Goal: Transaction & Acquisition: Purchase product/service

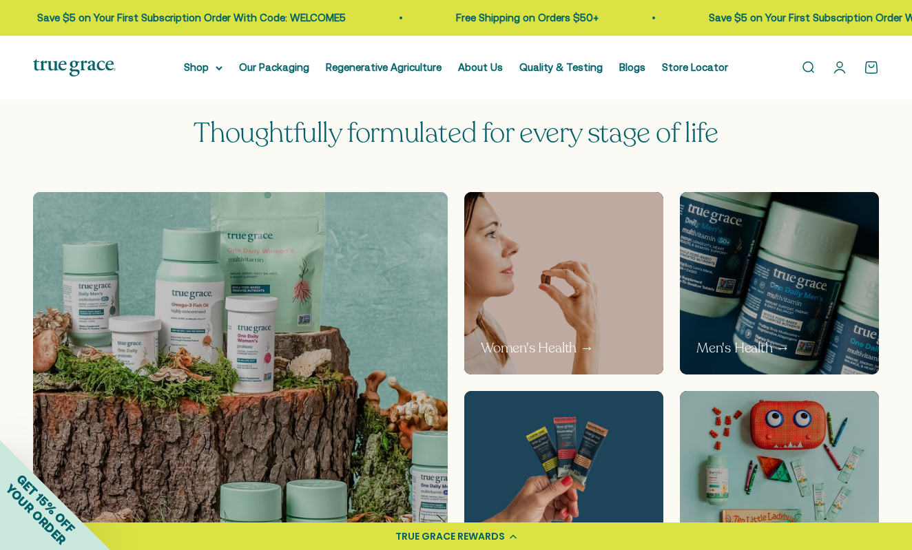
scroll to position [588, 0]
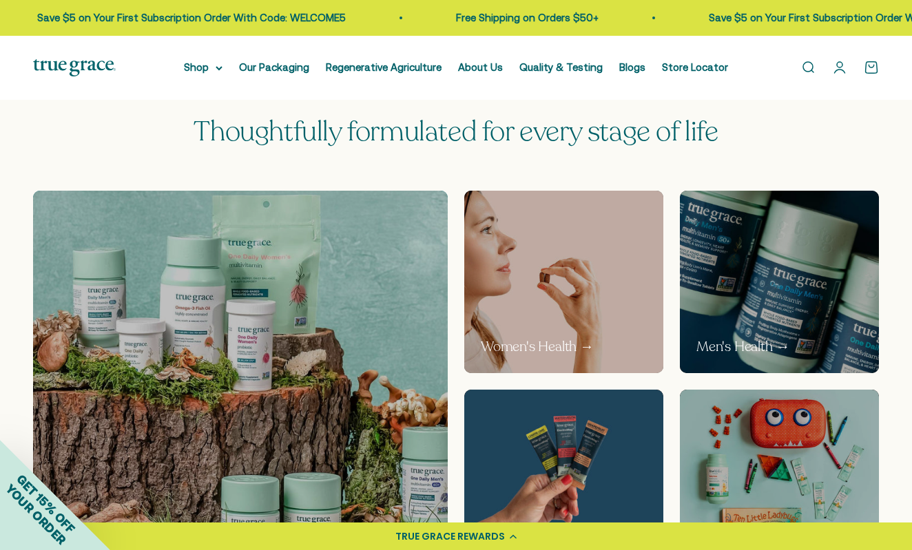
click at [590, 301] on img at bounding box center [563, 282] width 211 height 194
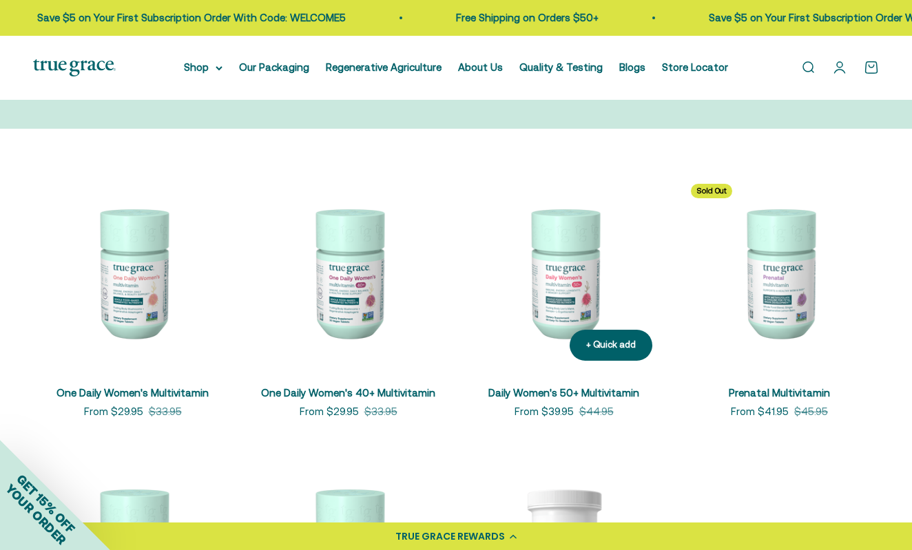
scroll to position [183, 1]
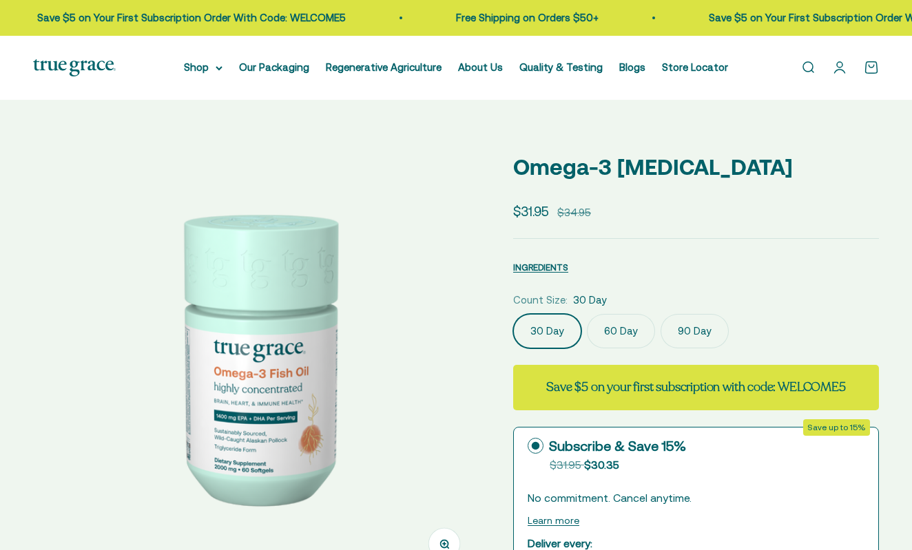
select select "3"
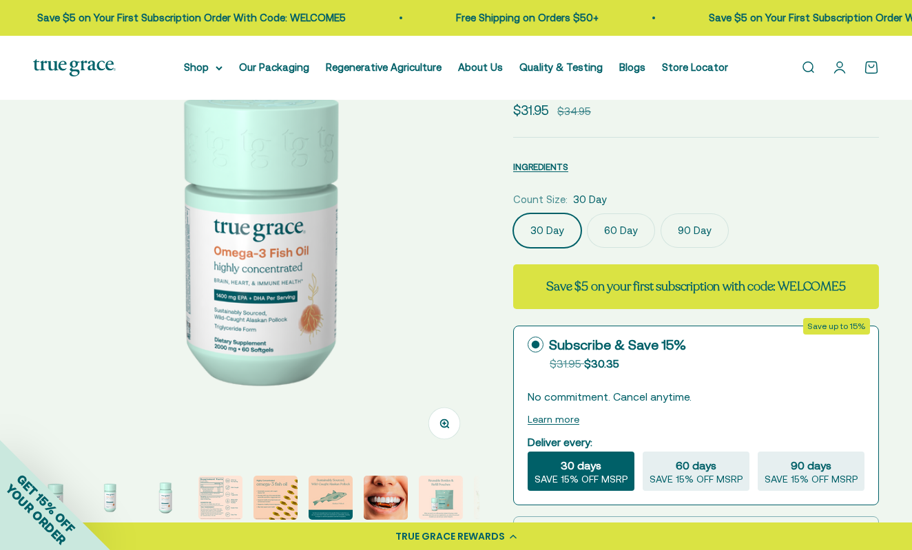
scroll to position [224, 0]
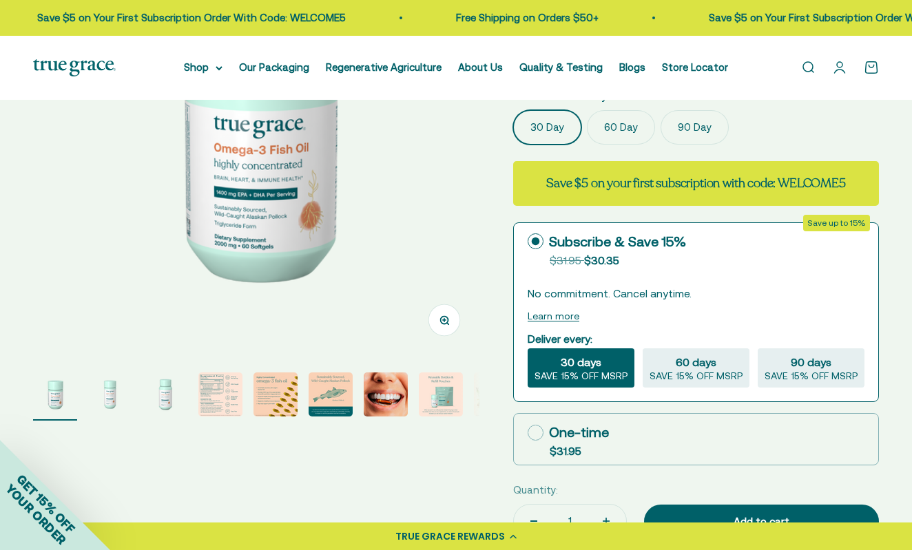
click at [335, 399] on img "Go to item 6" at bounding box center [331, 395] width 44 height 44
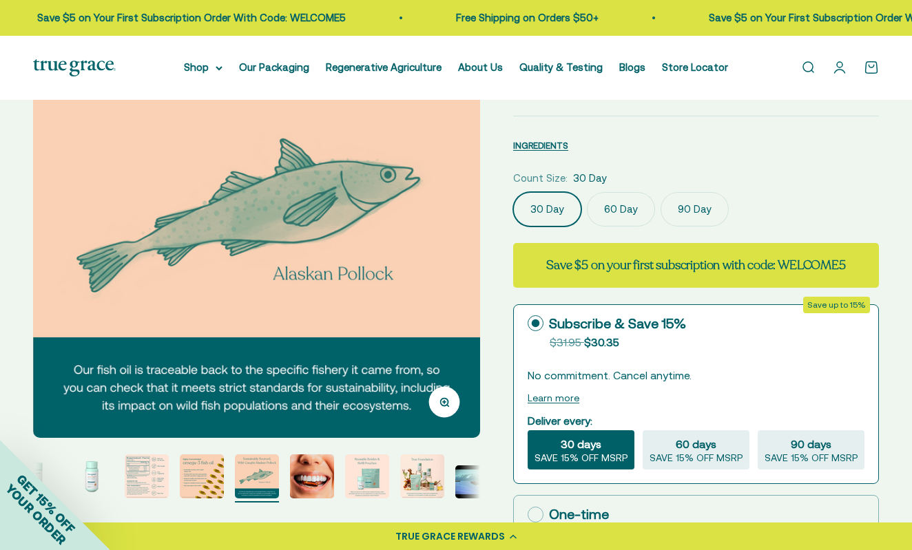
scroll to position [156, 0]
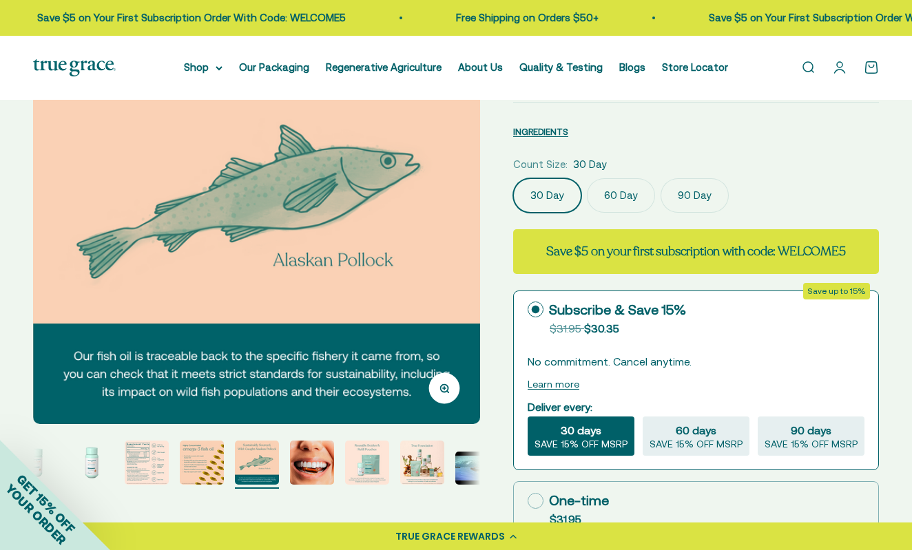
click at [209, 468] on img "Go to item 5" at bounding box center [202, 463] width 44 height 44
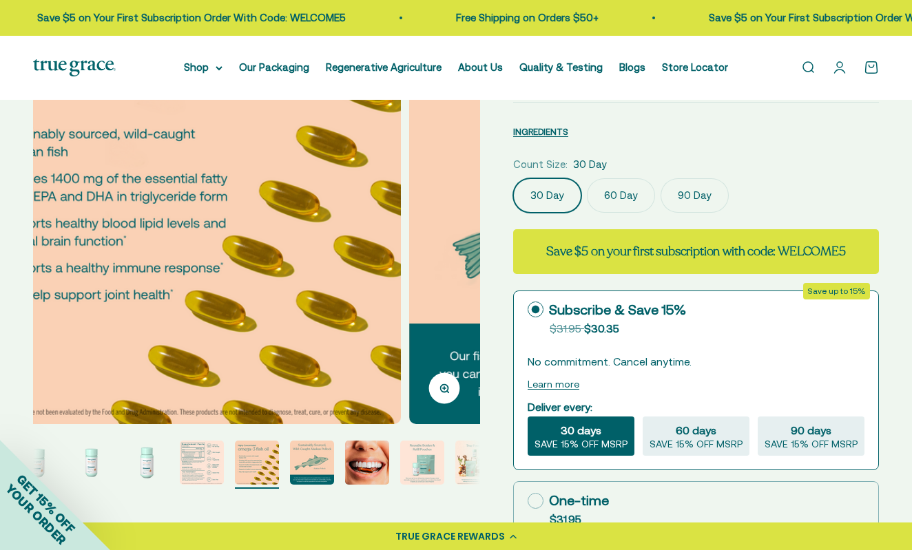
scroll to position [0, 1821]
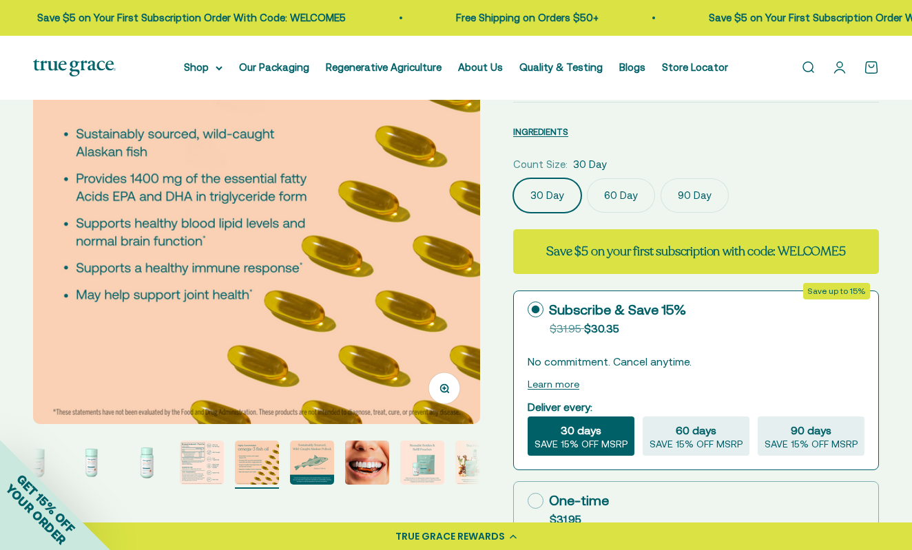
click at [209, 454] on img "Go to item 4" at bounding box center [202, 463] width 44 height 44
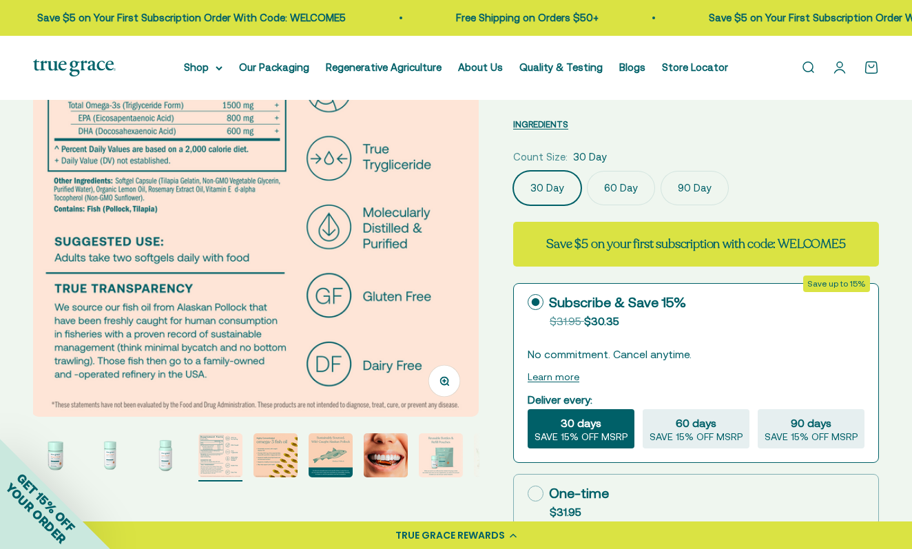
scroll to position [168, 0]
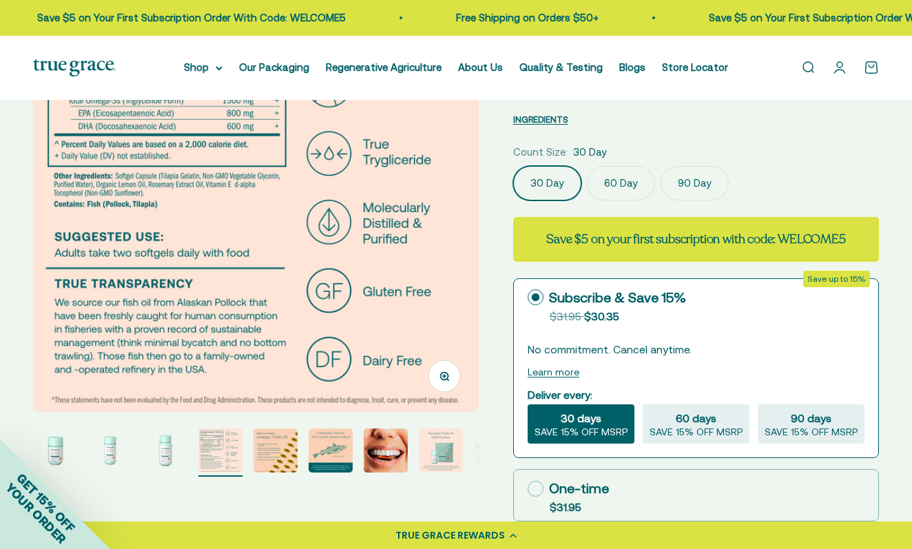
click at [396, 442] on img "Go to item 7" at bounding box center [386, 450] width 44 height 44
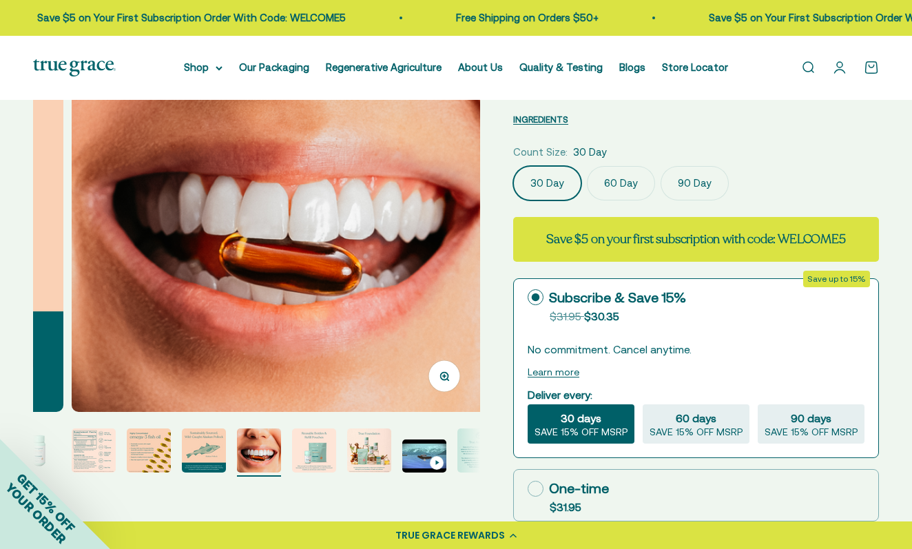
scroll to position [0, 2732]
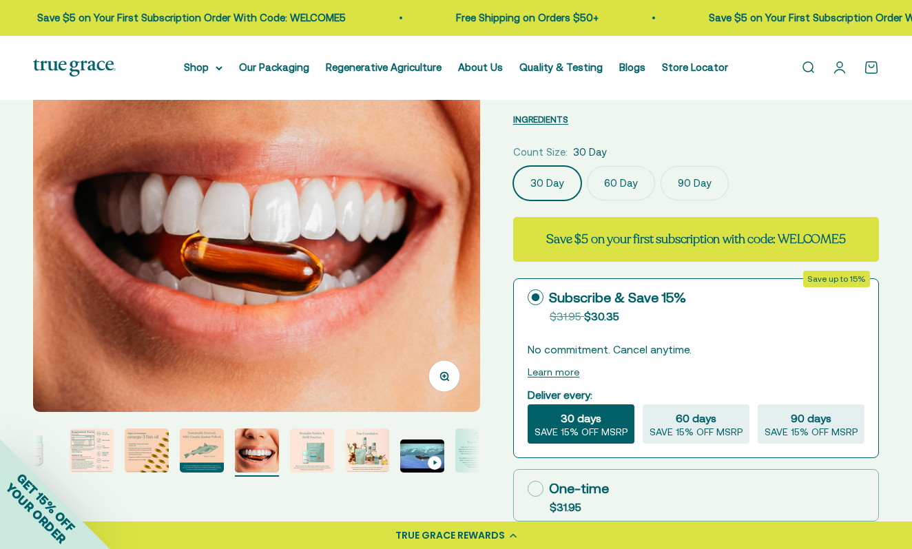
click at [468, 452] on img "Go to item 11" at bounding box center [477, 450] width 44 height 44
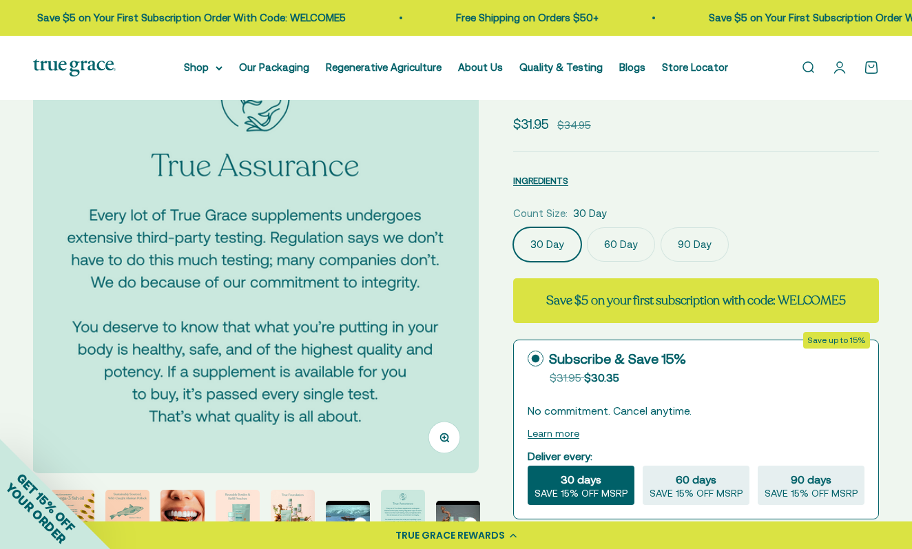
scroll to position [0, 4553]
click at [428, 320] on img at bounding box center [256, 249] width 447 height 447
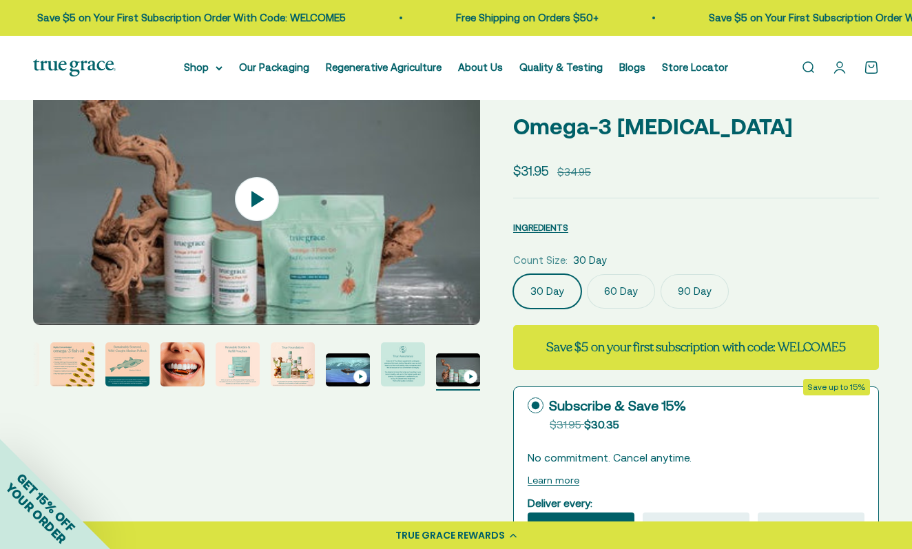
scroll to position [56, 0]
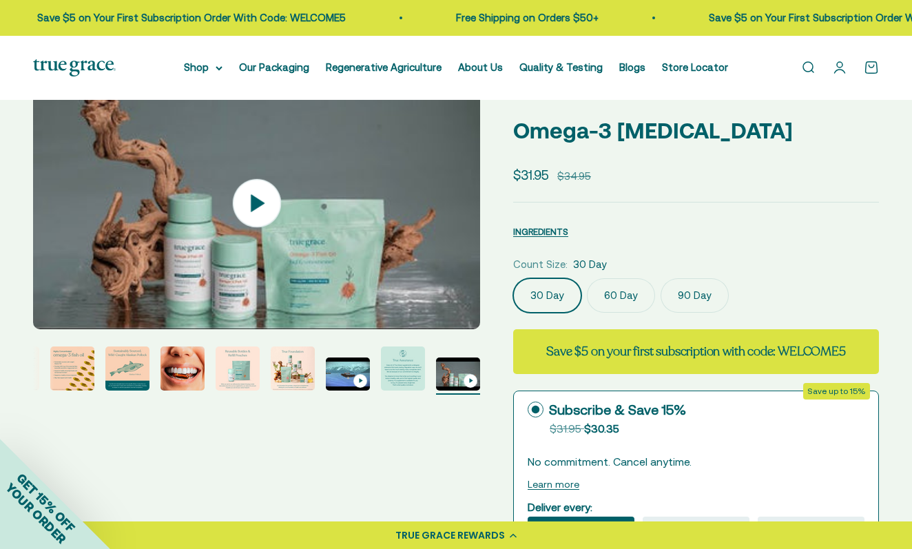
click at [437, 270] on img at bounding box center [256, 203] width 447 height 253
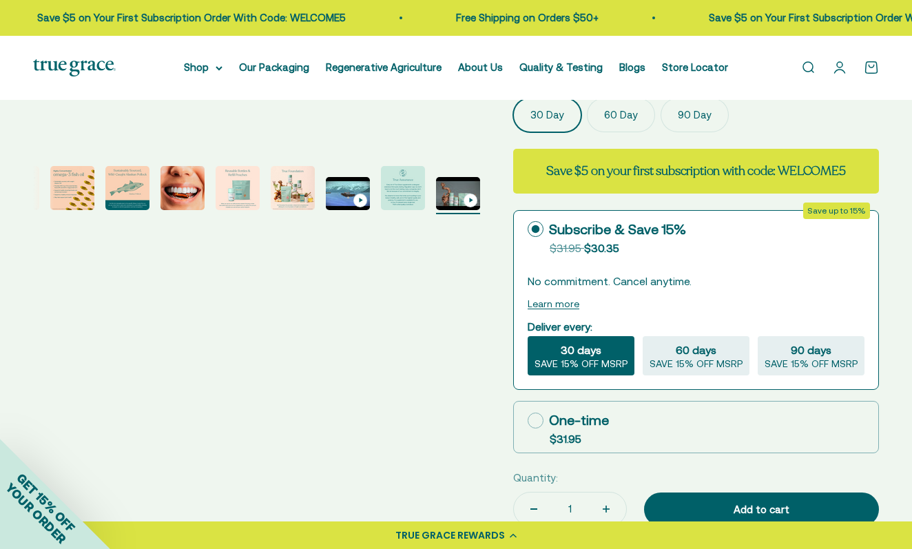
scroll to position [241, 0]
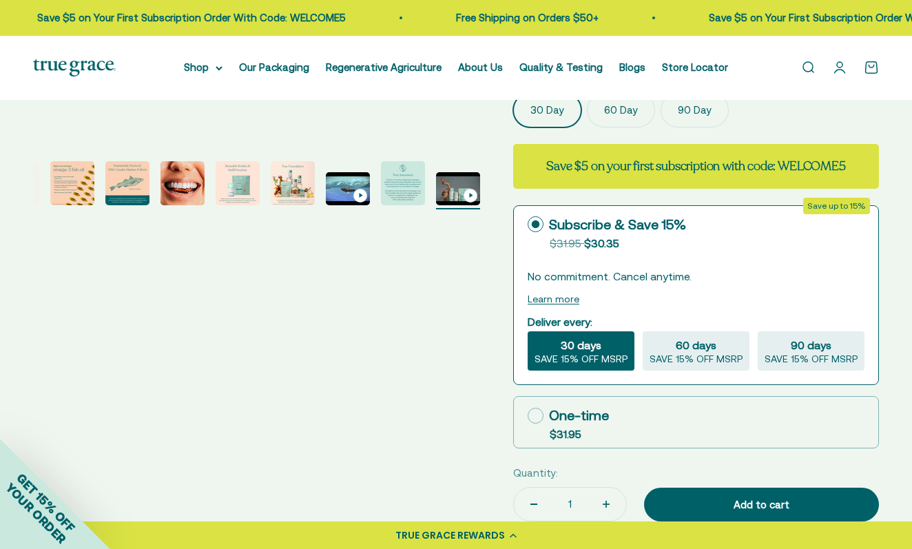
click at [81, 175] on img "Go to item 5" at bounding box center [72, 183] width 44 height 44
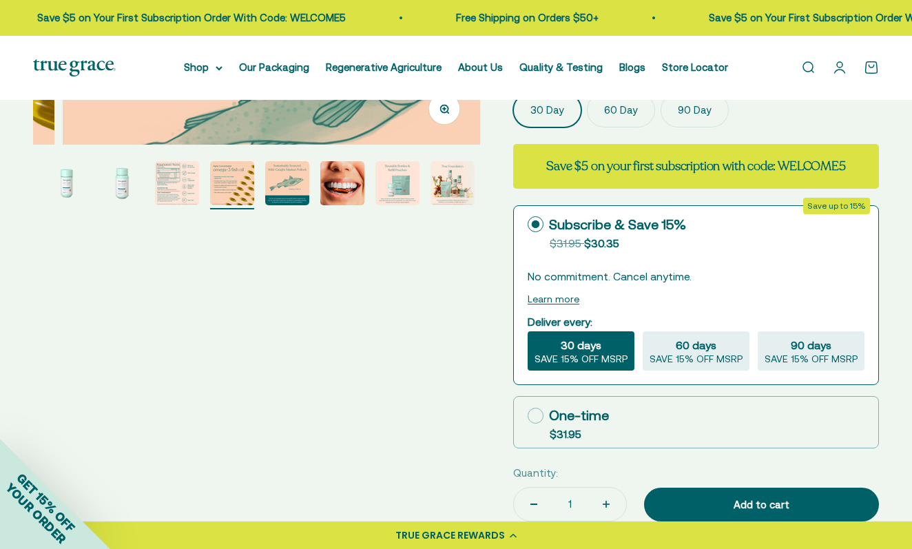
scroll to position [0, 0]
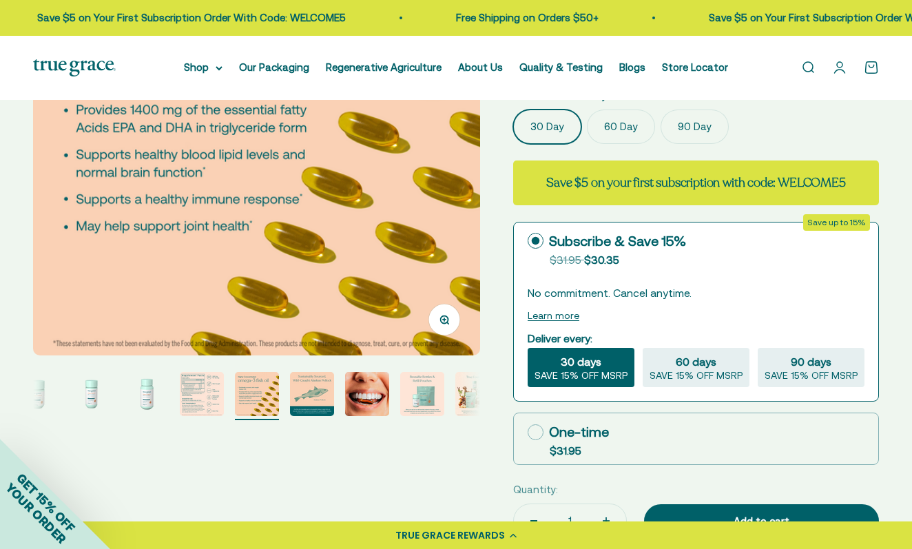
click at [156, 385] on img "Go to item 3" at bounding box center [147, 394] width 44 height 44
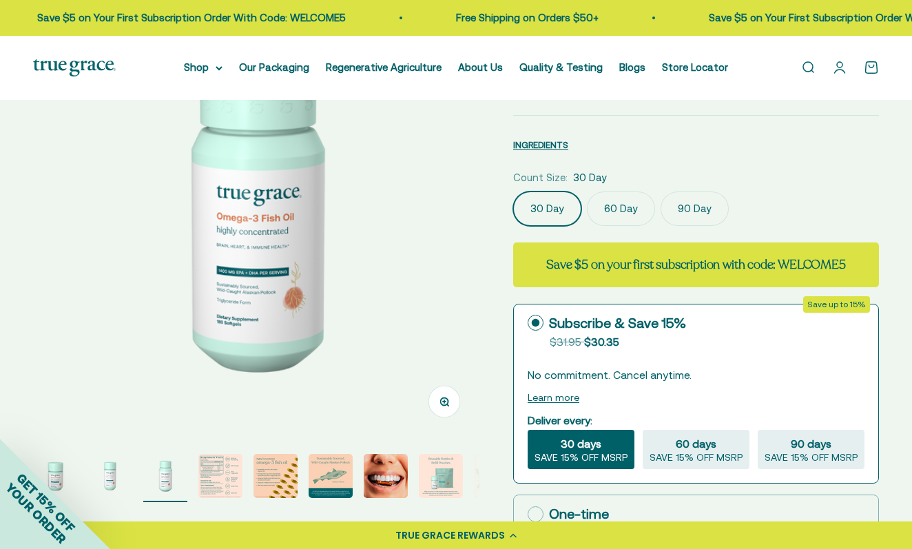
scroll to position [138, 0]
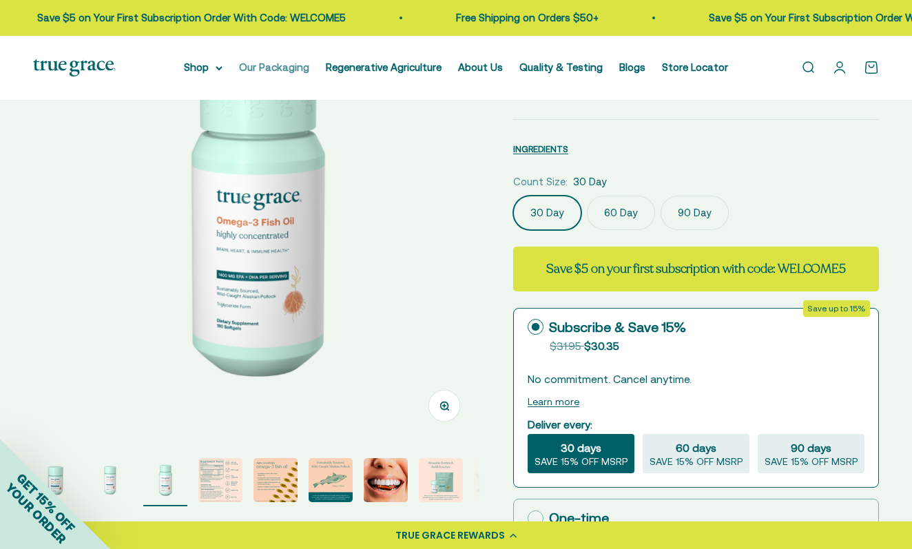
click at [272, 68] on link "Our Packaging" at bounding box center [274, 67] width 70 height 12
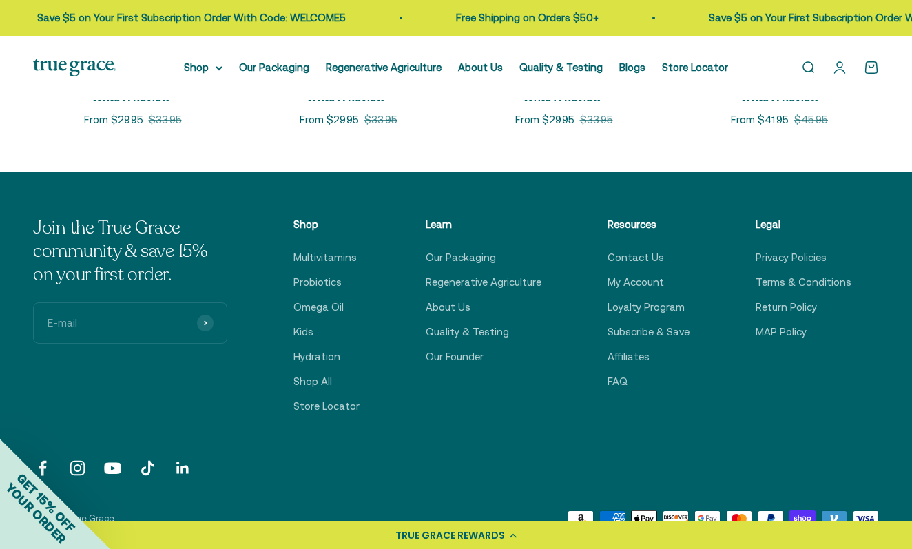
scroll to position [3337, 0]
